Goal: Task Accomplishment & Management: Manage account settings

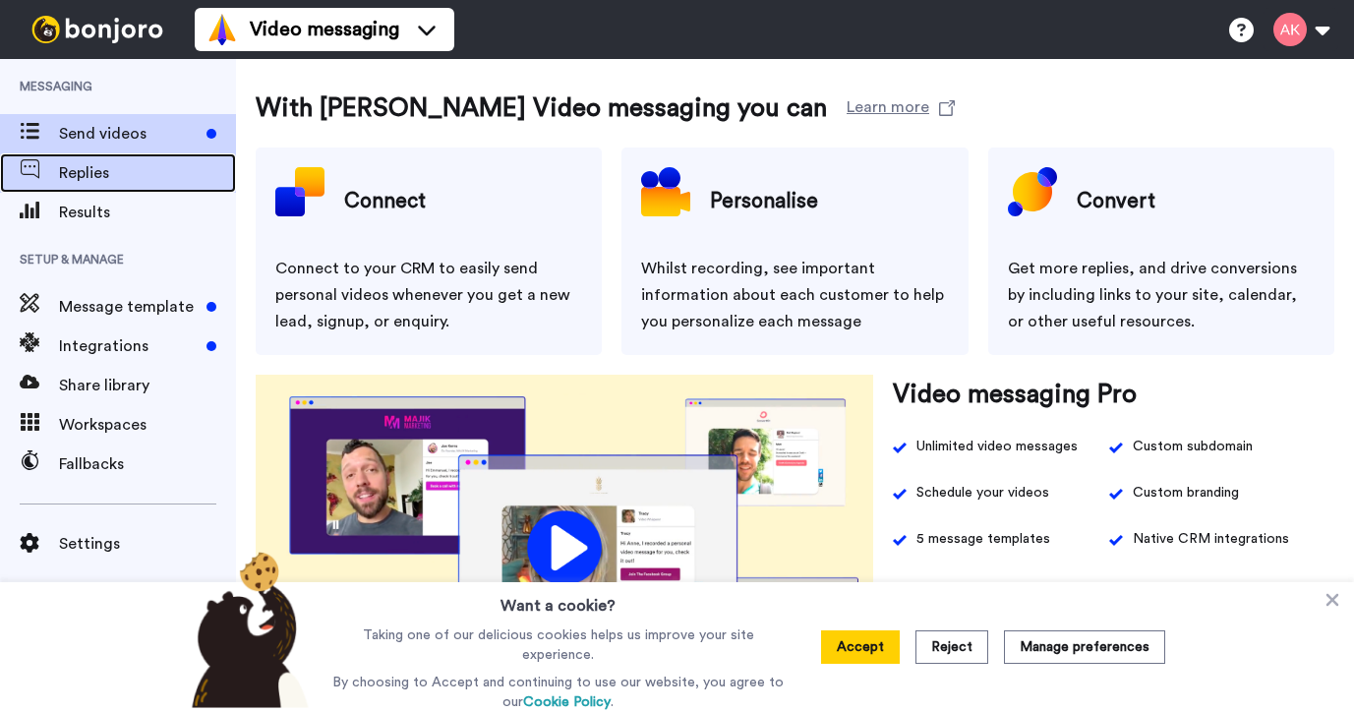
click at [77, 163] on span "Replies" at bounding box center [147, 173] width 177 height 24
click at [77, 168] on span "Replies" at bounding box center [147, 173] width 177 height 24
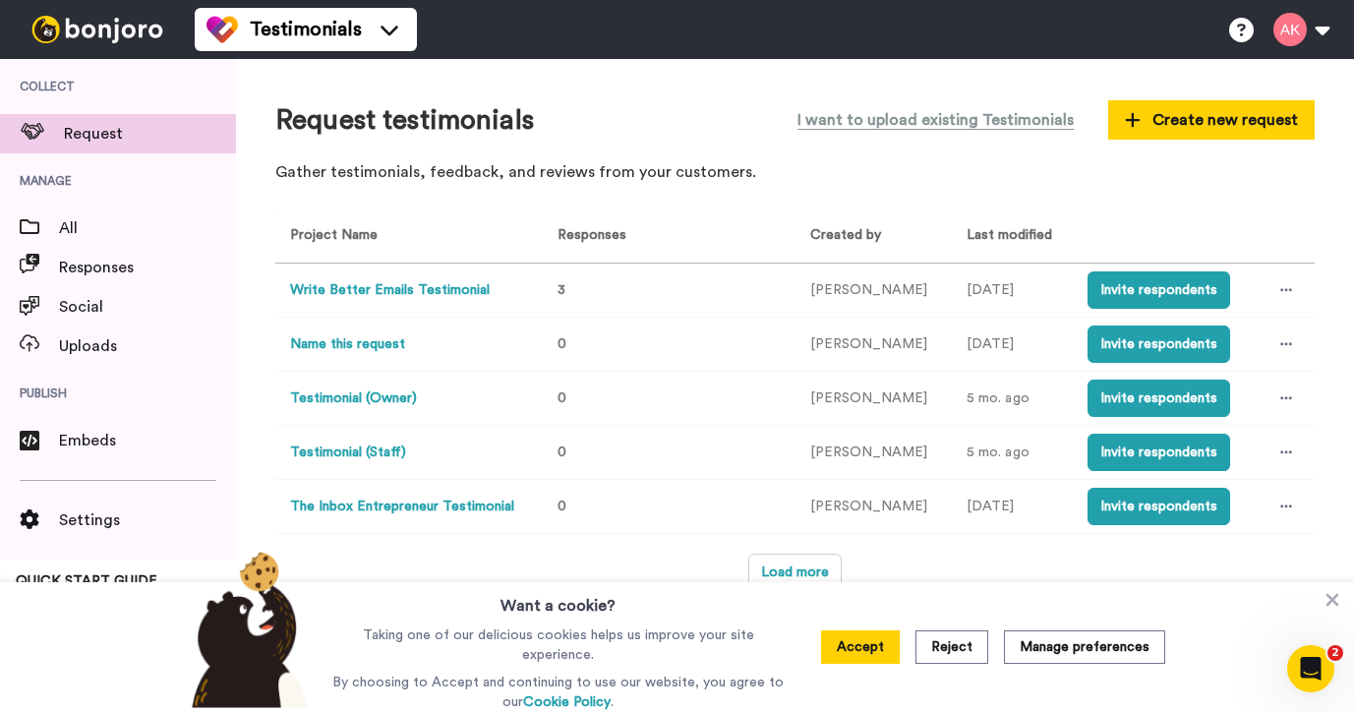
click at [392, 288] on button "Write Better Emails Testimonial" at bounding box center [390, 290] width 200 height 21
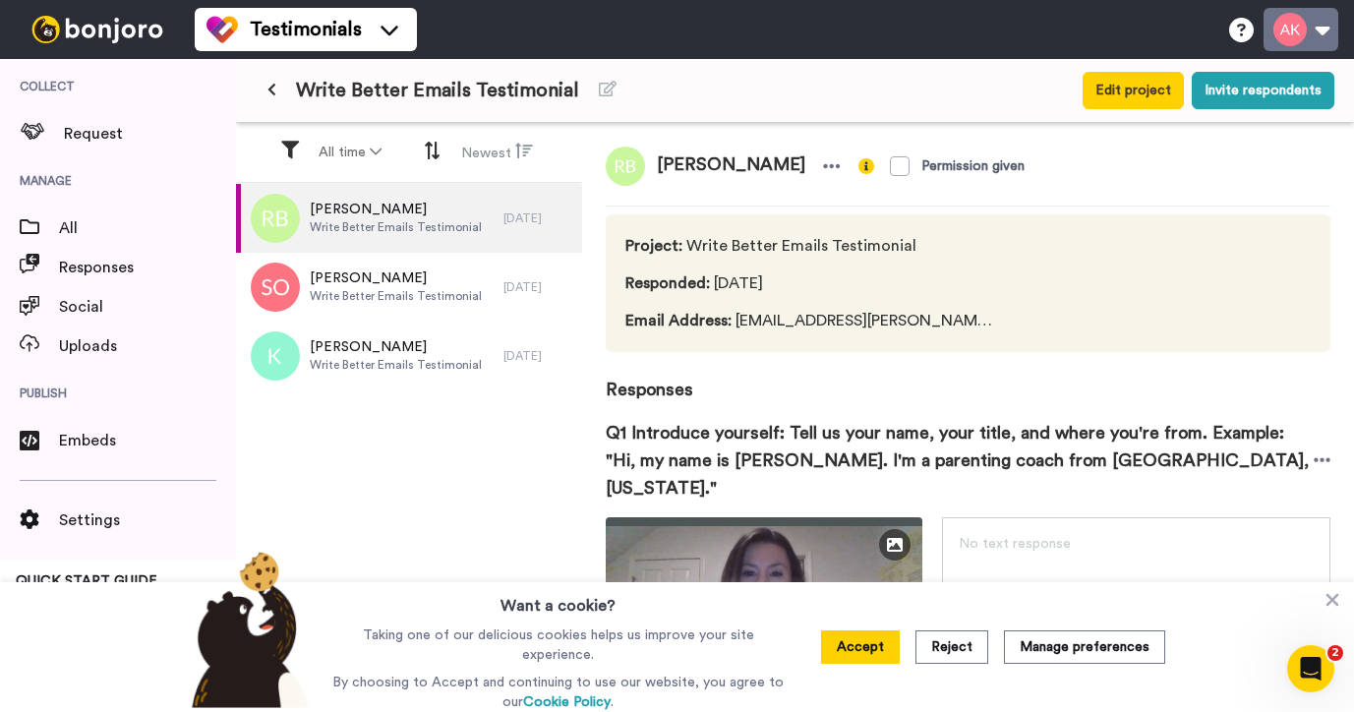
click at [1316, 22] on button at bounding box center [1301, 29] width 75 height 43
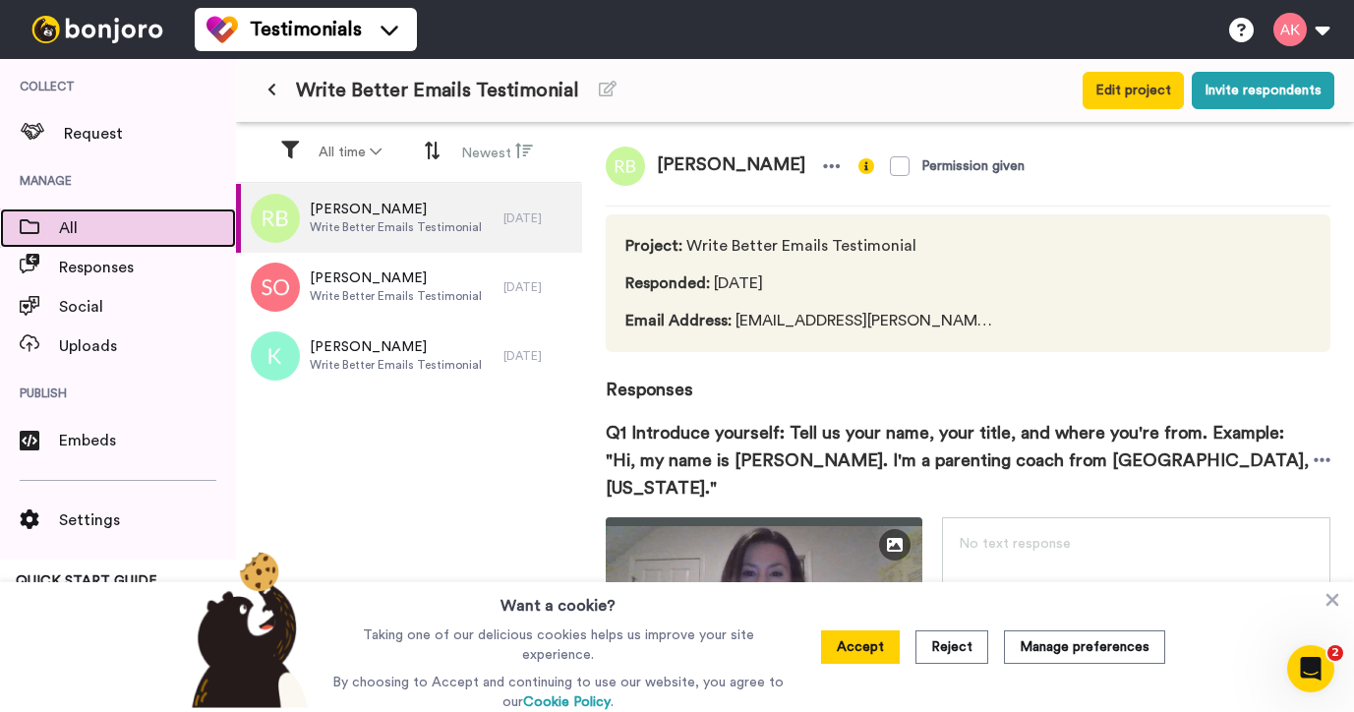
click at [105, 231] on span "All" at bounding box center [147, 228] width 177 height 24
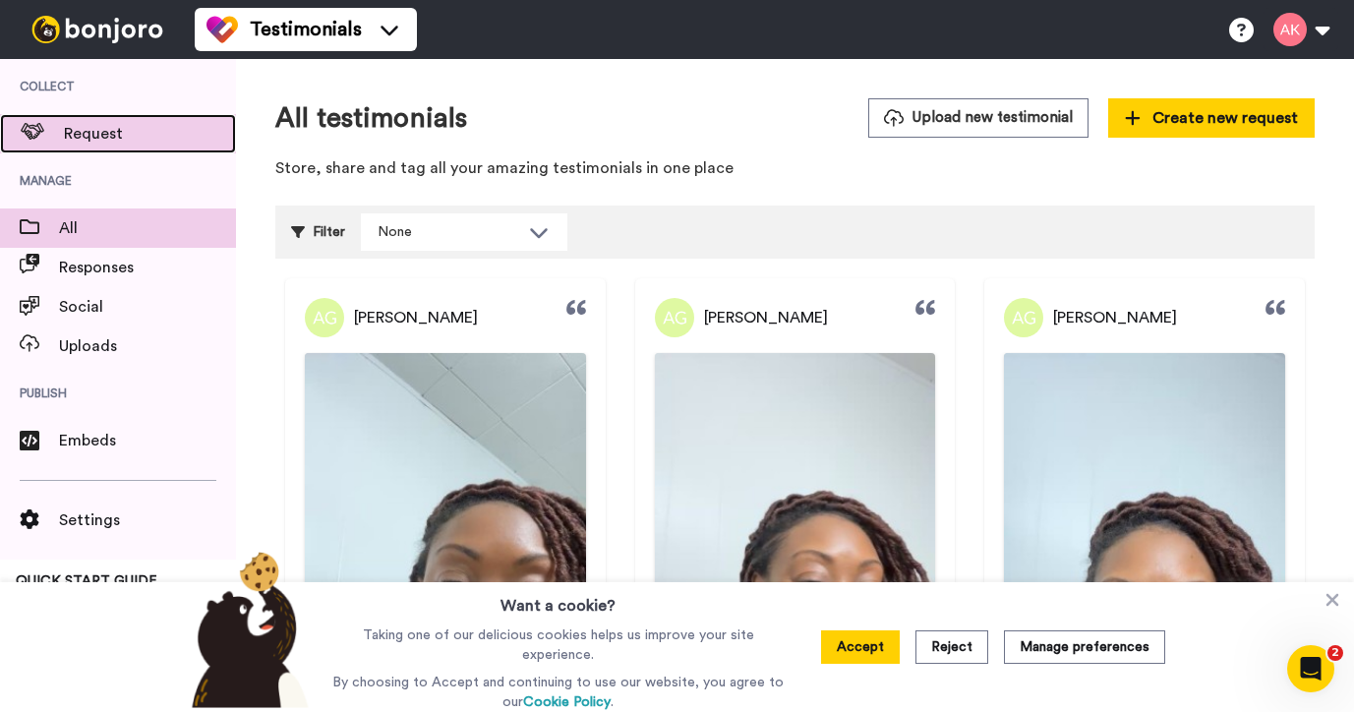
click at [79, 128] on span "Request" at bounding box center [150, 134] width 172 height 24
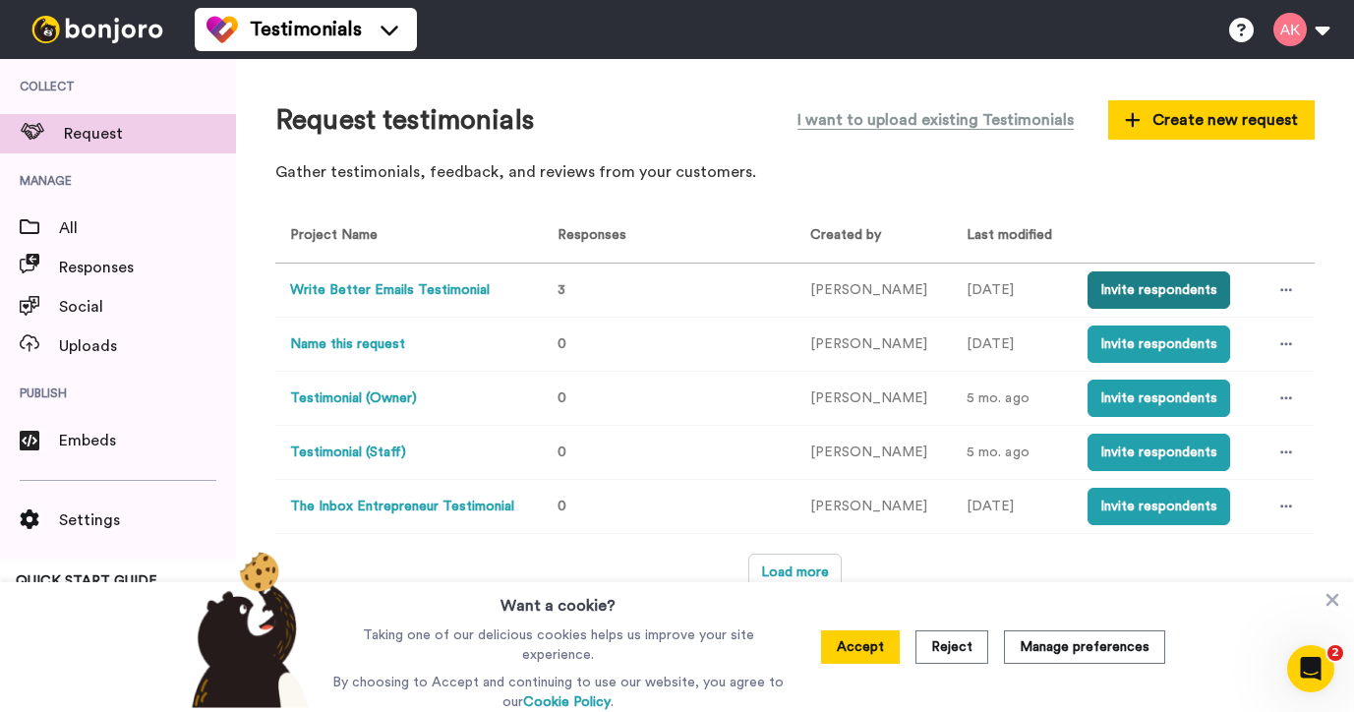
click at [1154, 291] on button "Invite respondents" at bounding box center [1159, 289] width 143 height 37
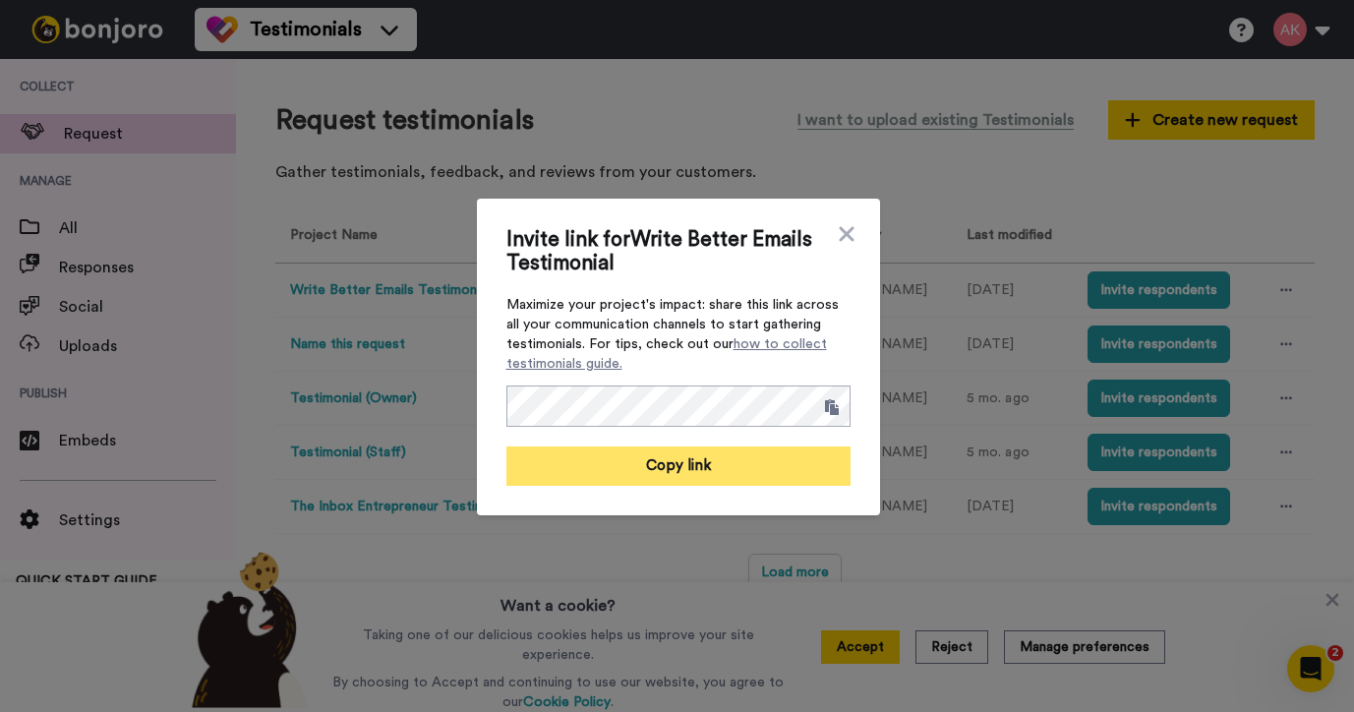
click at [740, 473] on button "Copy link" at bounding box center [679, 466] width 344 height 39
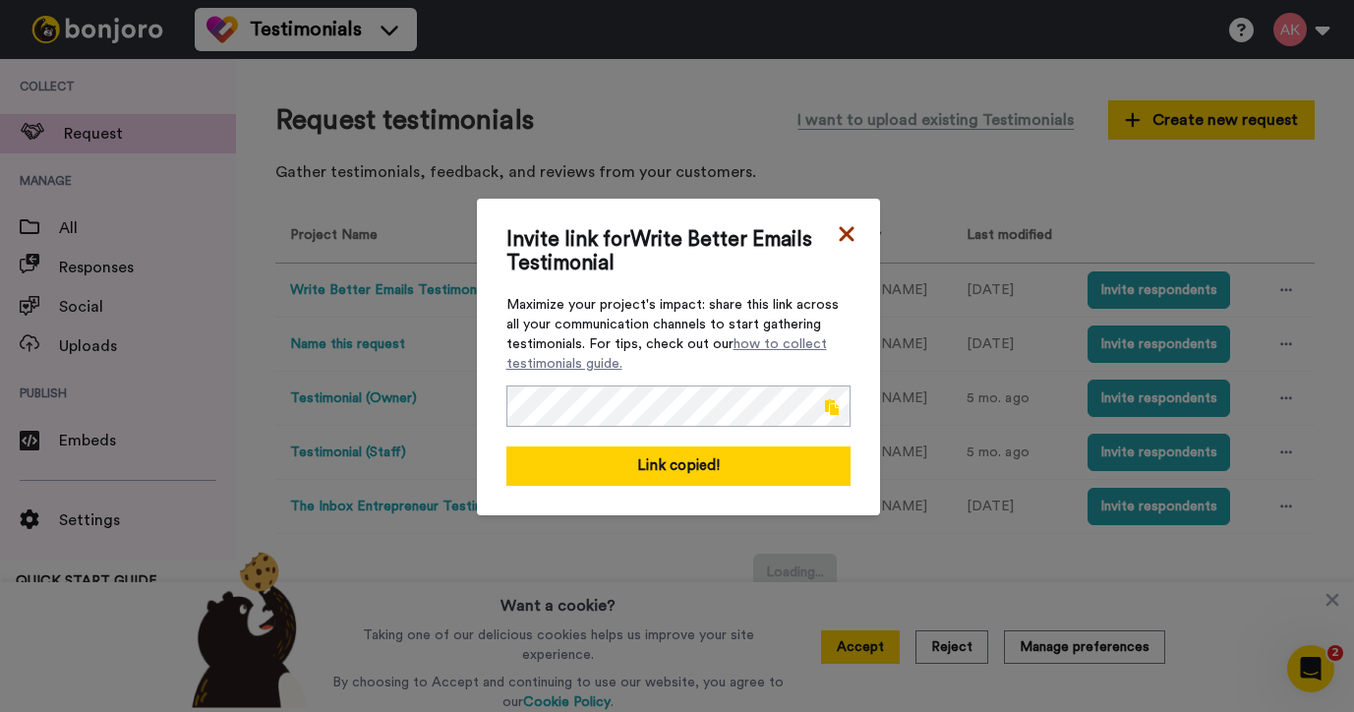
click at [840, 231] on icon at bounding box center [847, 234] width 20 height 24
